Goal: Task Accomplishment & Management: Manage account settings

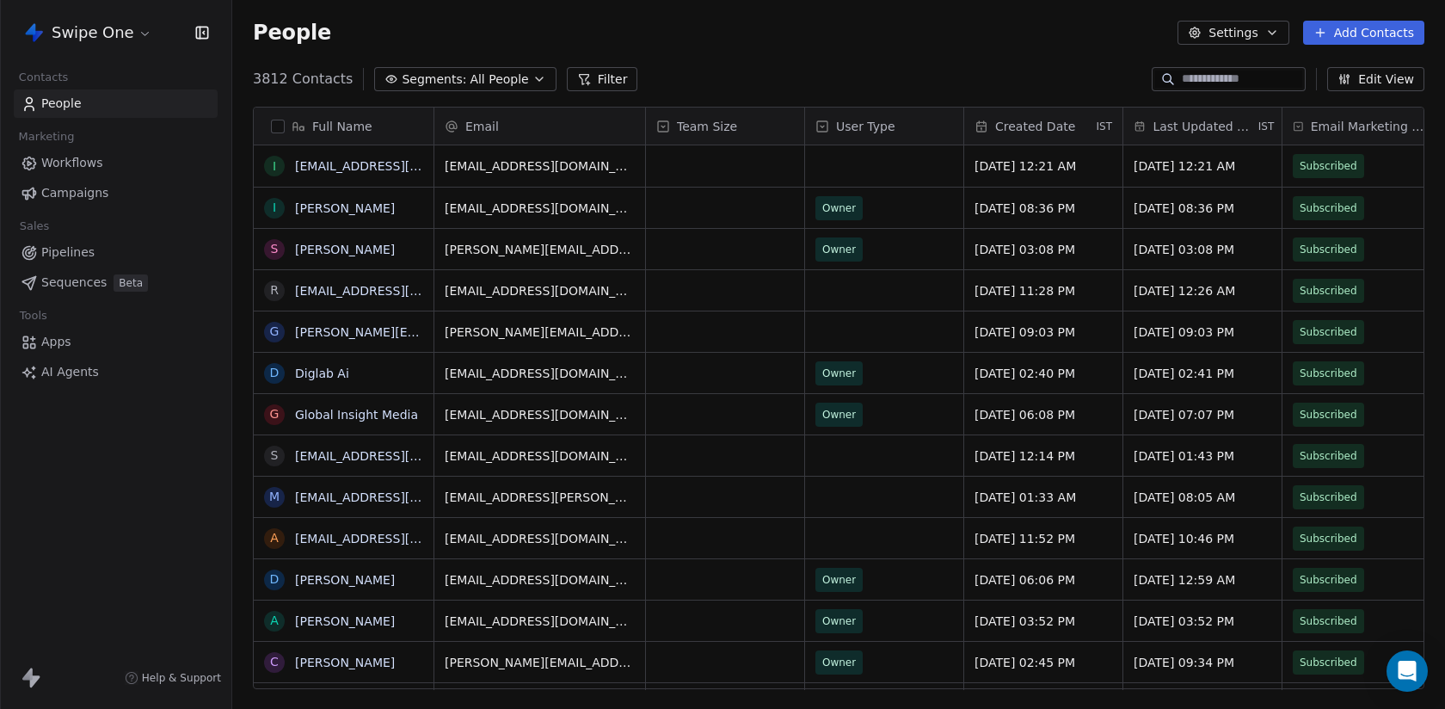
scroll to position [623, 1213]
click at [87, 283] on span "Sequences" at bounding box center [73, 282] width 65 height 18
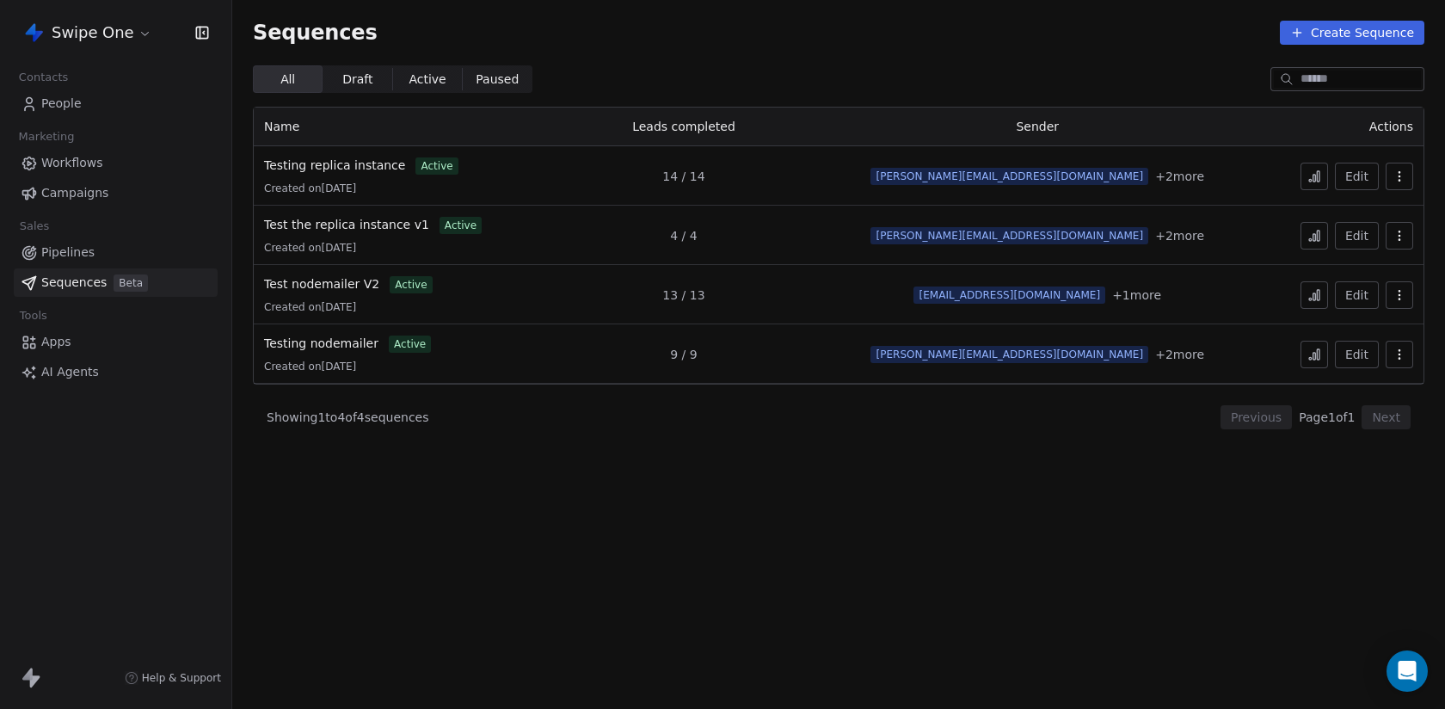
click at [73, 100] on span "People" at bounding box center [61, 104] width 40 height 18
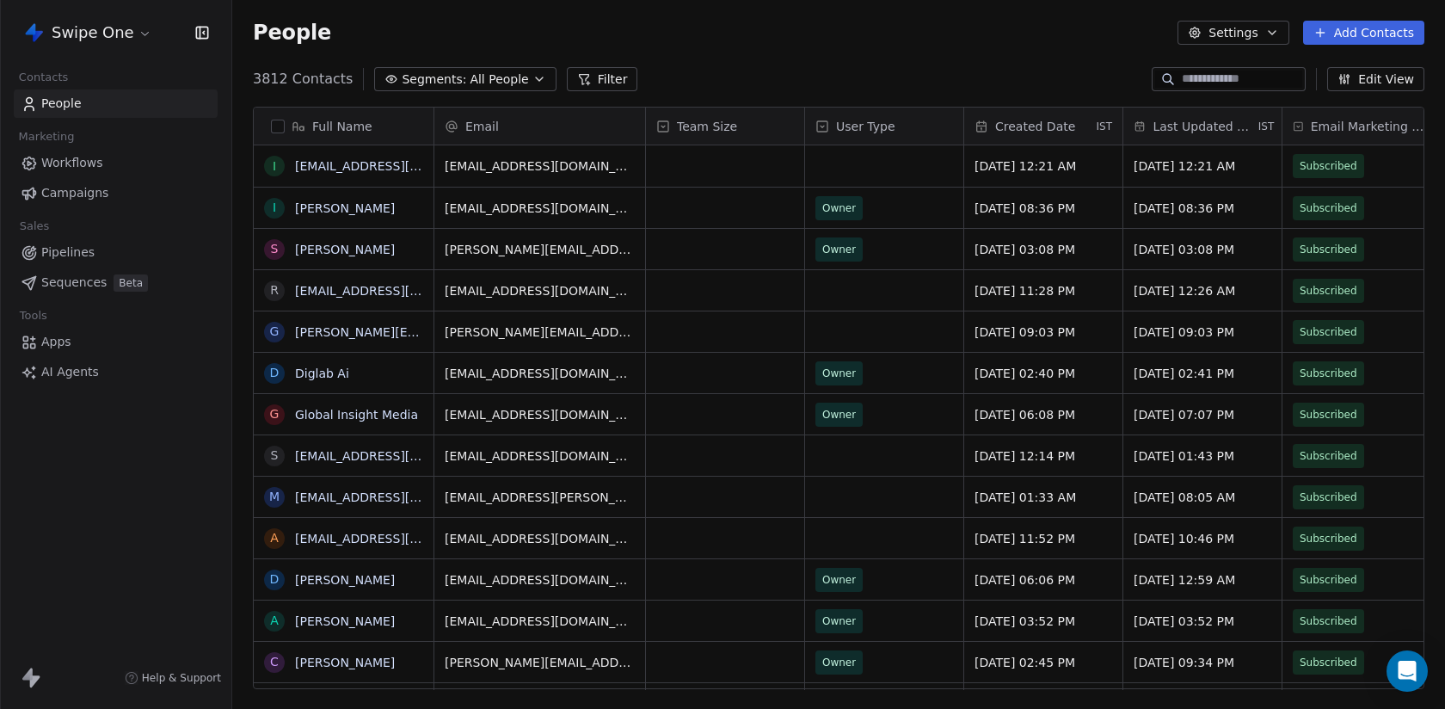
scroll to position [623, 1213]
click at [107, 34] on html "Swipe One Contacts People Marketing Workflows Campaigns Sales Pipelines Sequenc…" at bounding box center [722, 354] width 1445 height 709
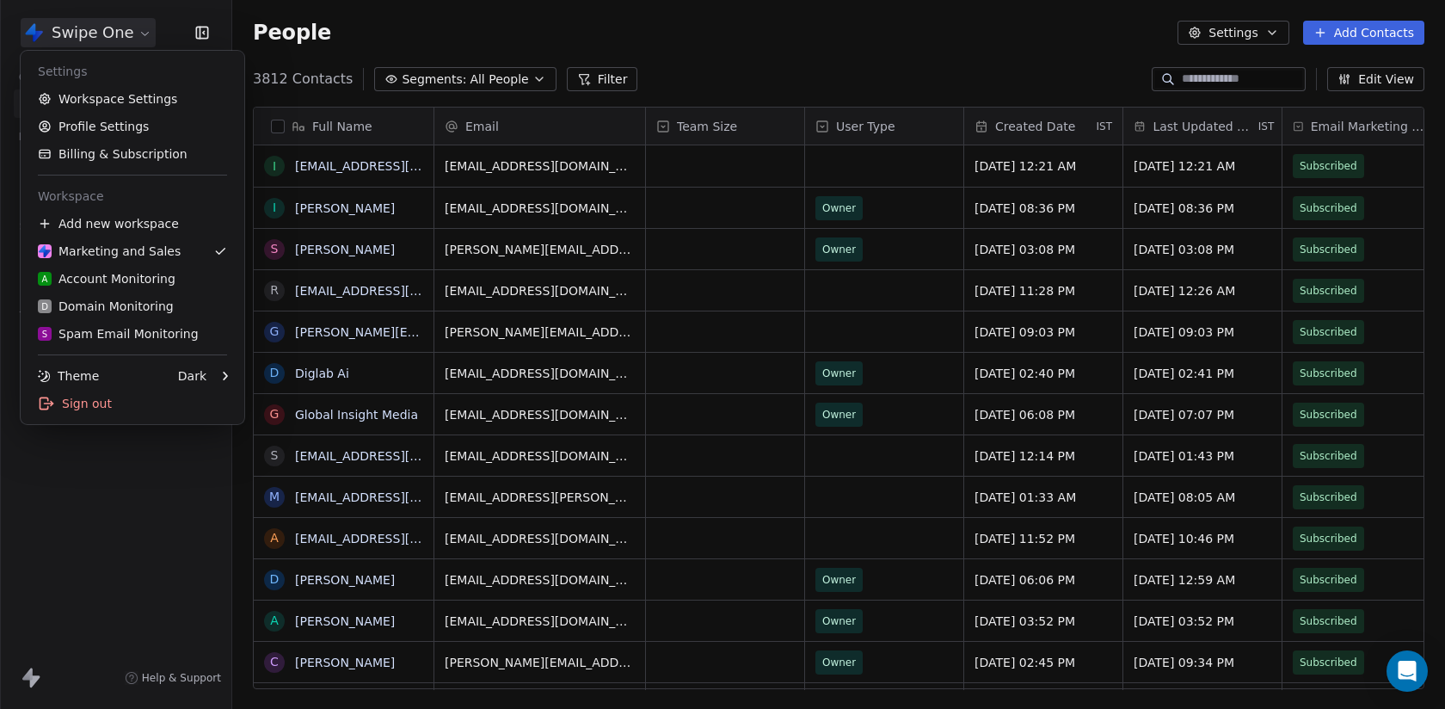
click at [114, 415] on div "Settings Workspace Settings Profile Settings Billing & Subscription Workspace A…" at bounding box center [133, 237] width 224 height 373
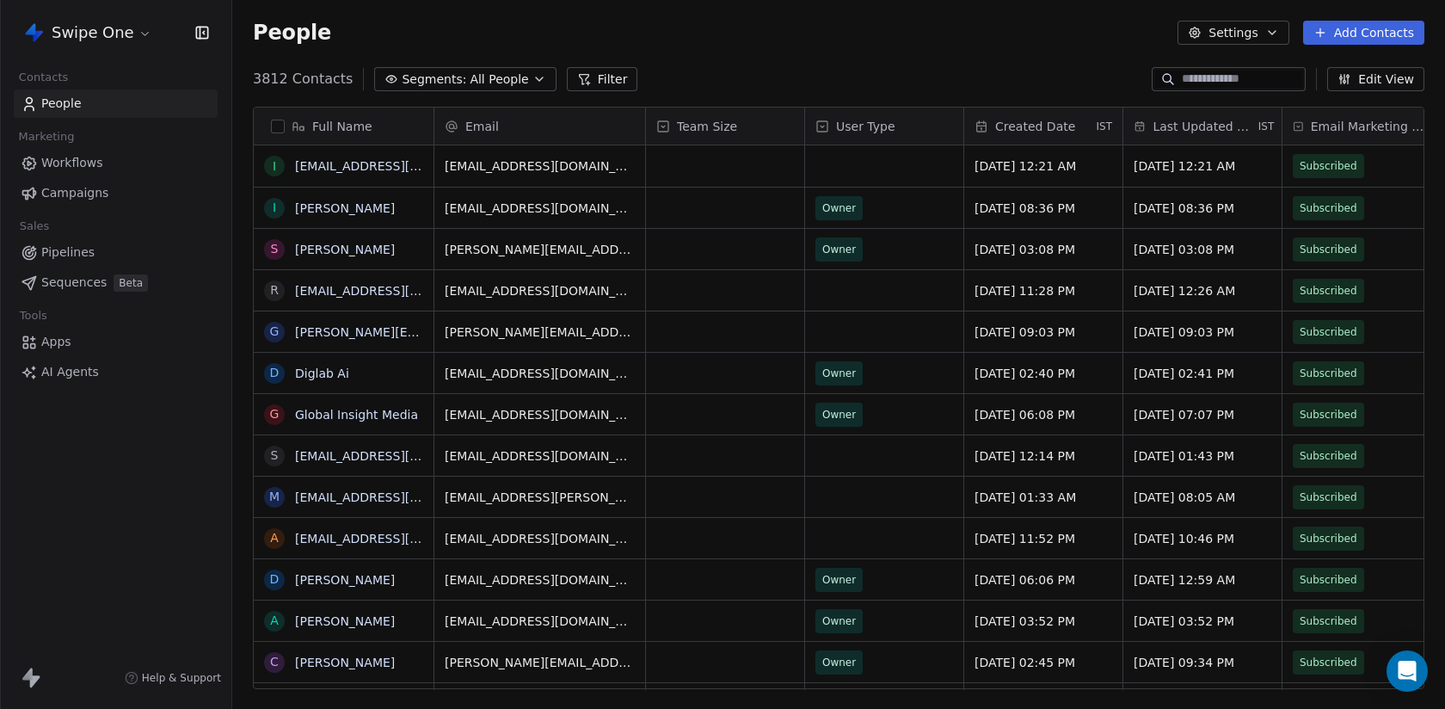
click at [114, 410] on div "Swipe One Contacts People Marketing Workflows Campaigns Sales Pipelines Sequenc…" at bounding box center [115, 354] width 231 height 709
click at [125, 41] on html "Swipe One Contacts People Marketing Workflows Campaigns Sales Pipelines Sequenc…" at bounding box center [722, 354] width 1445 height 709
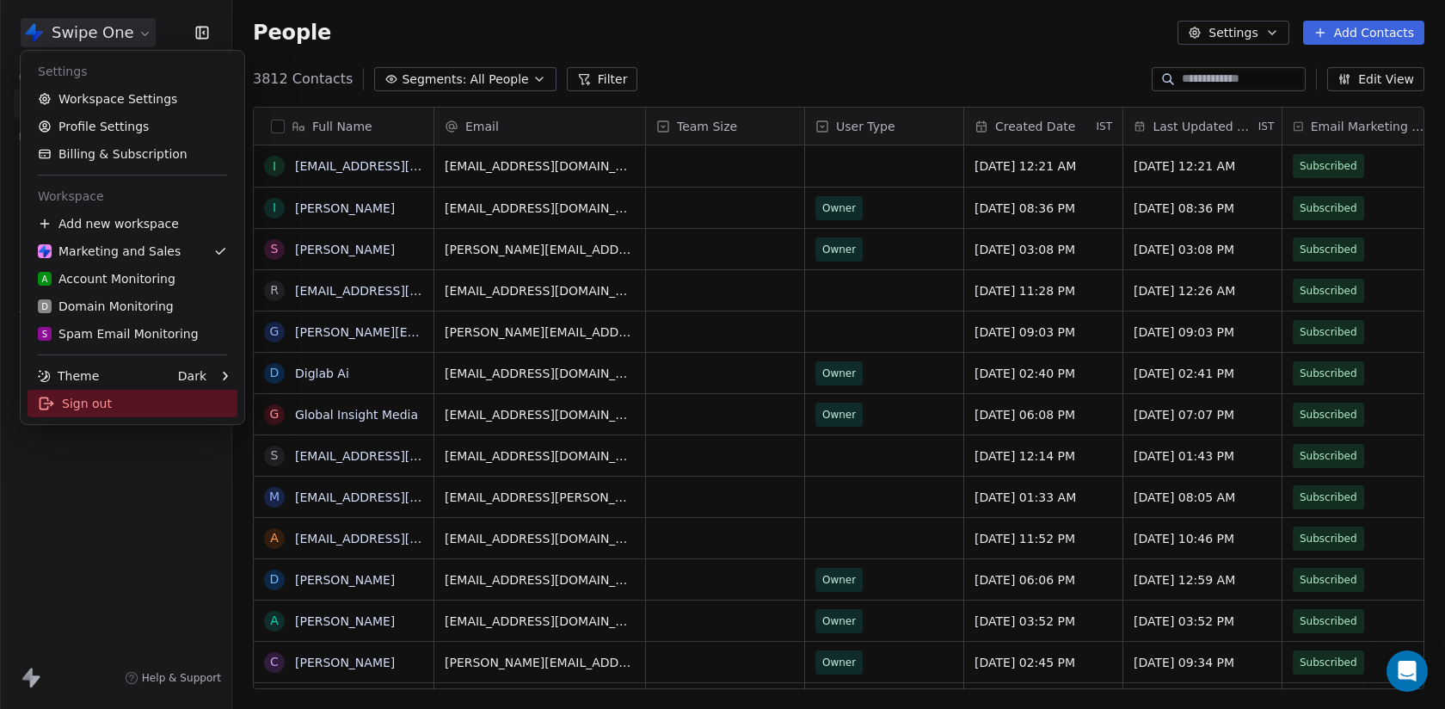
click at [134, 410] on div "Sign out" at bounding box center [133, 404] width 210 height 28
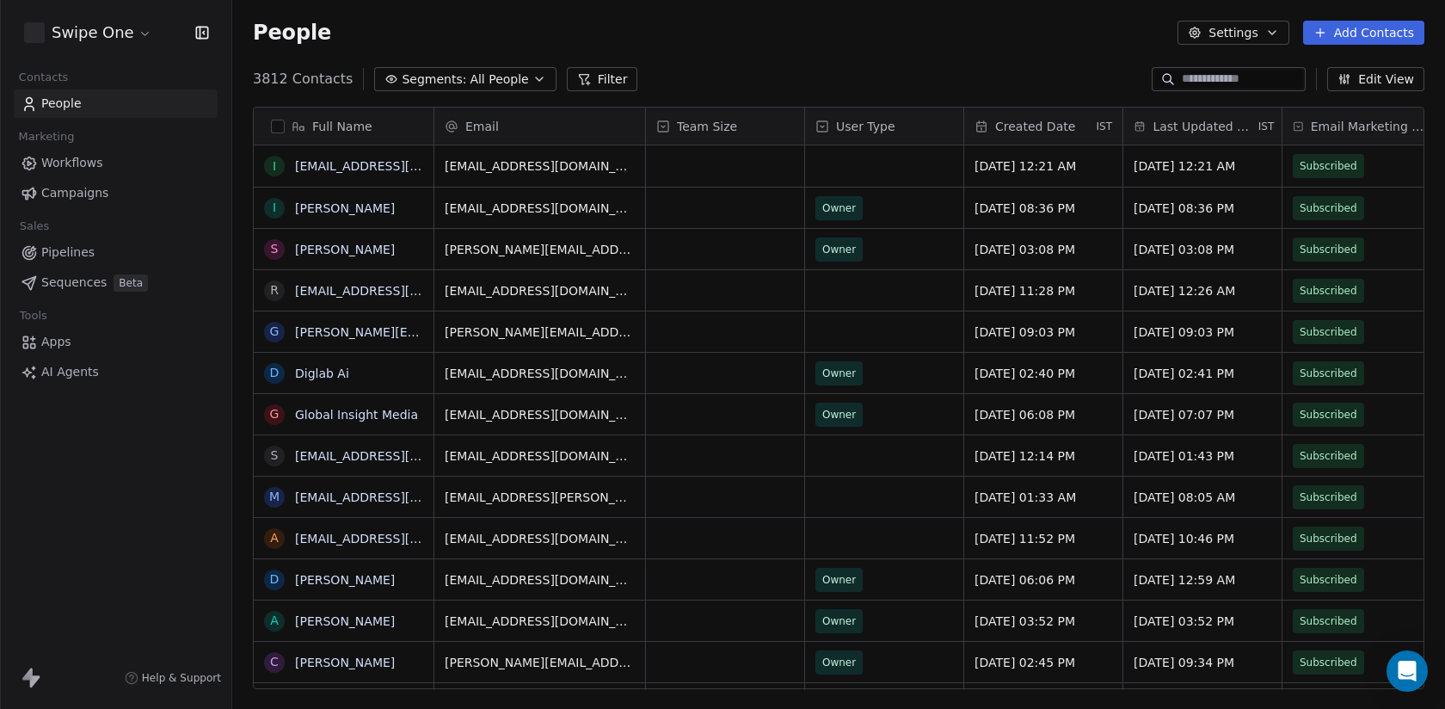
scroll to position [623, 1213]
click at [77, 18] on html "Swipe One Contacts People Marketing Workflows Campaigns Sales Pipelines Sequenc…" at bounding box center [722, 354] width 1445 height 709
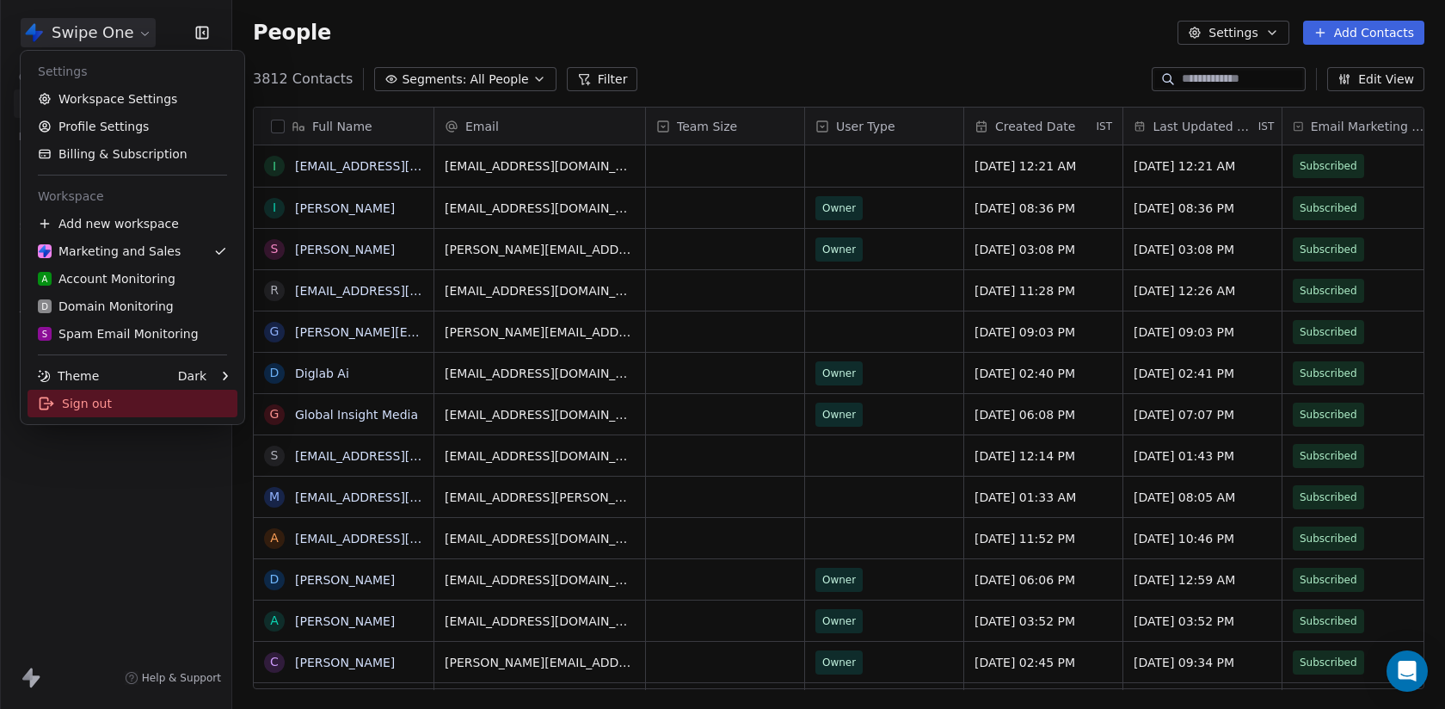
click at [145, 405] on div "Sign out" at bounding box center [133, 404] width 210 height 28
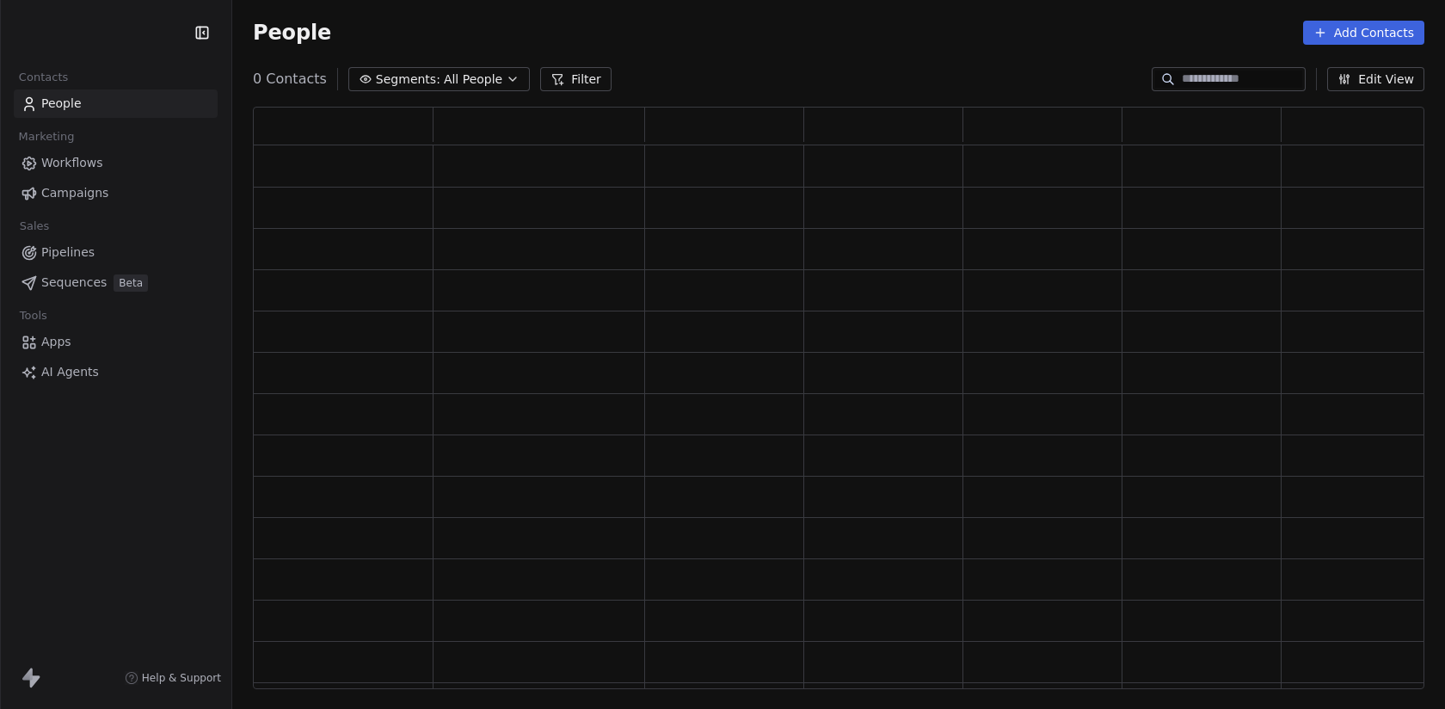
scroll to position [582, 1171]
